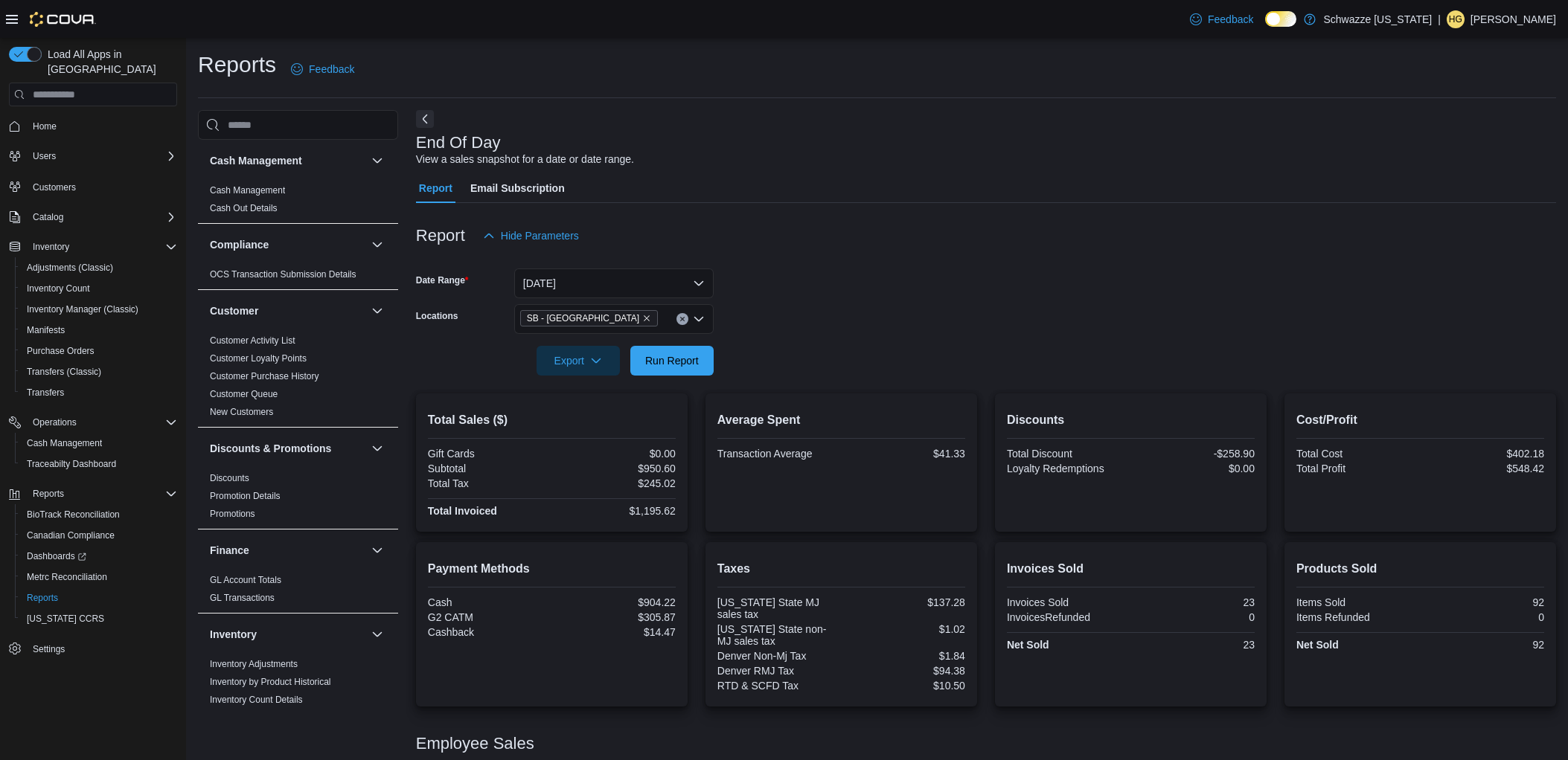
scroll to position [161, 0]
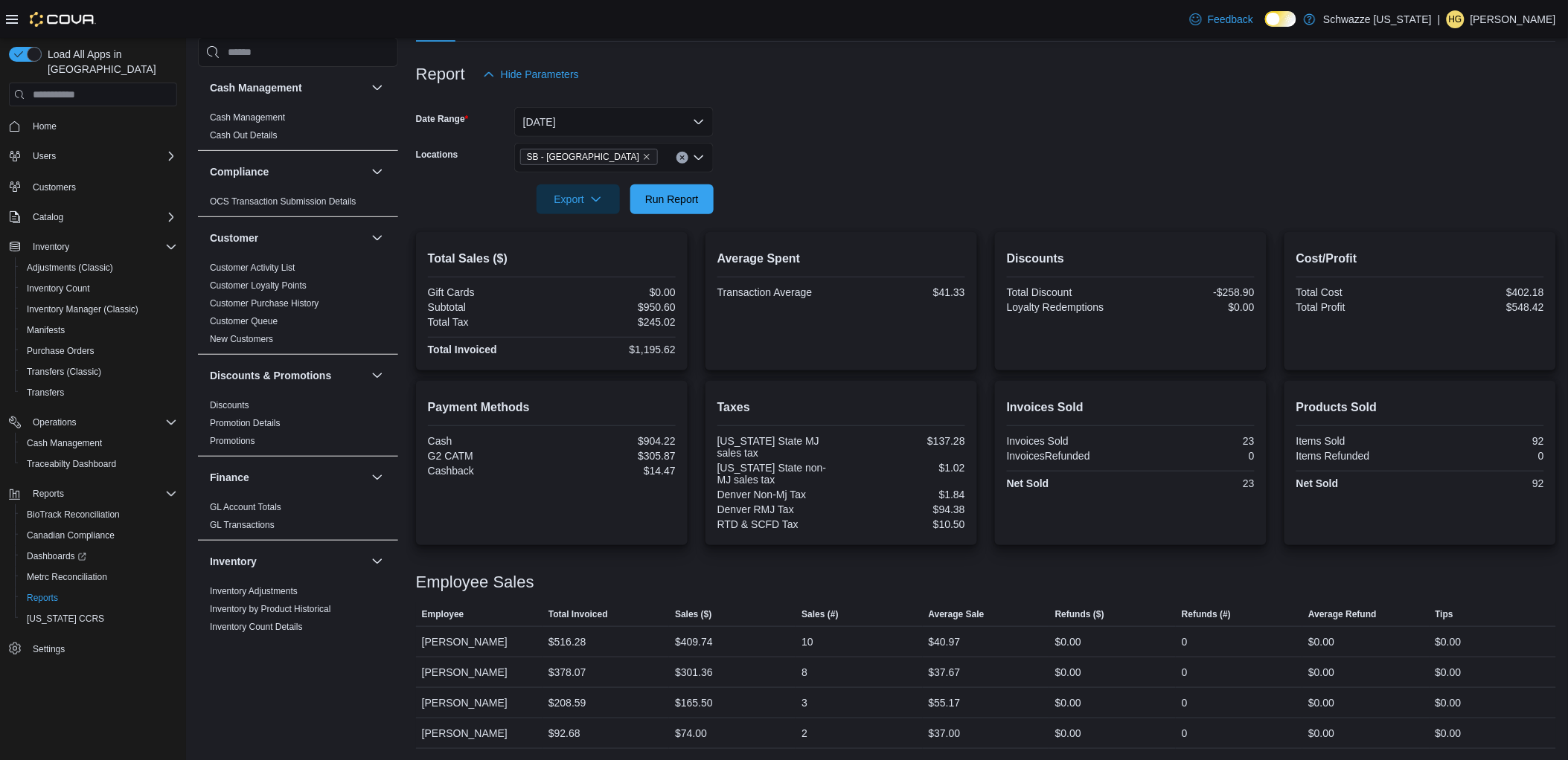
click at [1054, 186] on form "Date Range Today Locations SB - North Denver Export Run Report" at bounding box center [985, 152] width 1140 height 125
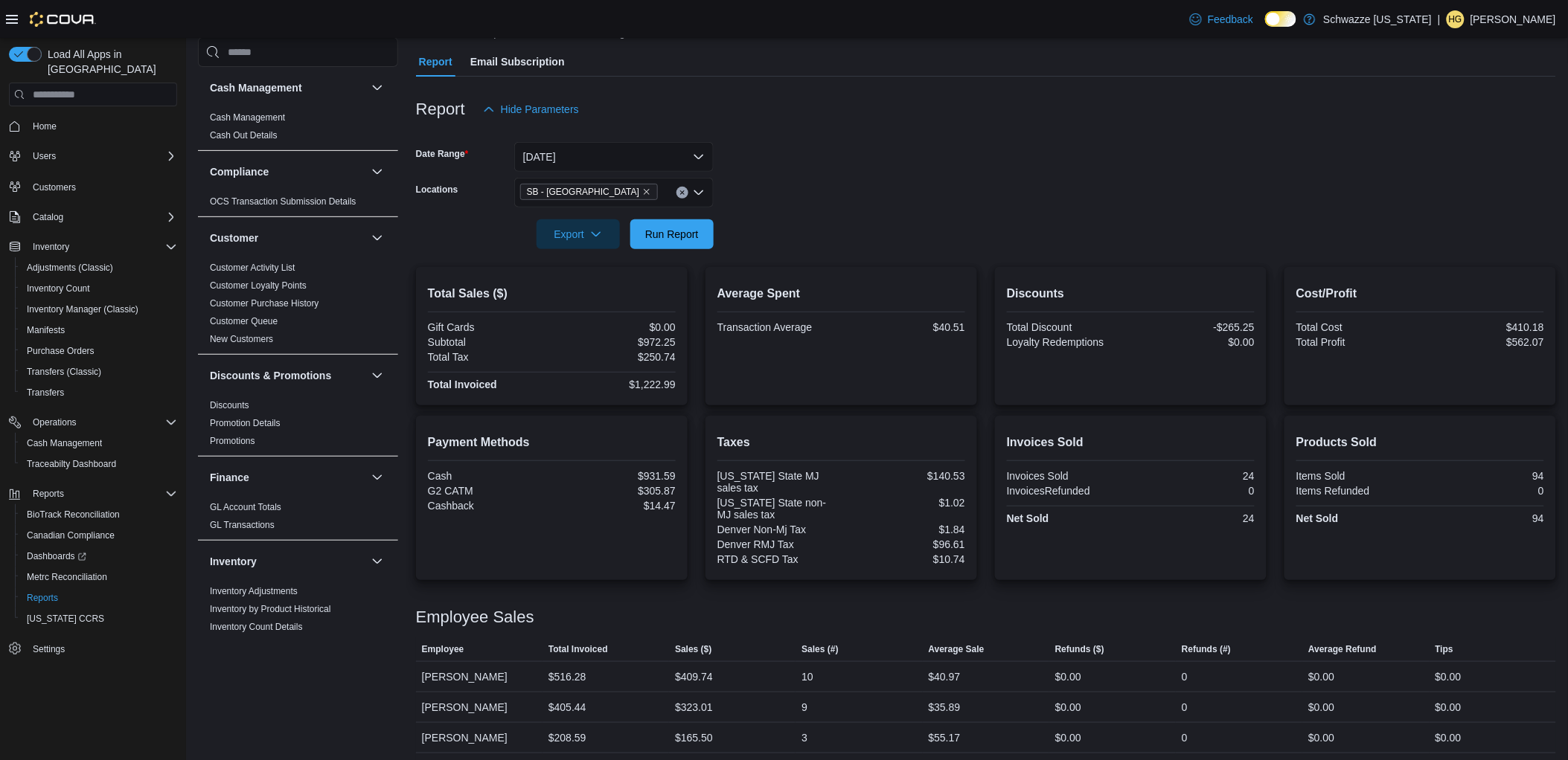
scroll to position [161, 0]
